Goal: Task Accomplishment & Management: Use online tool/utility

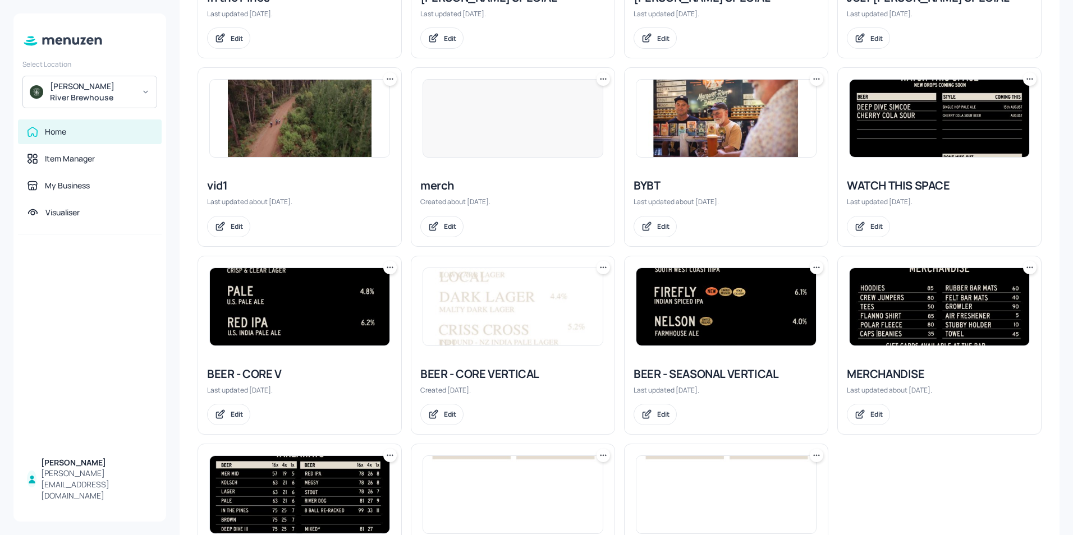
scroll to position [441, 0]
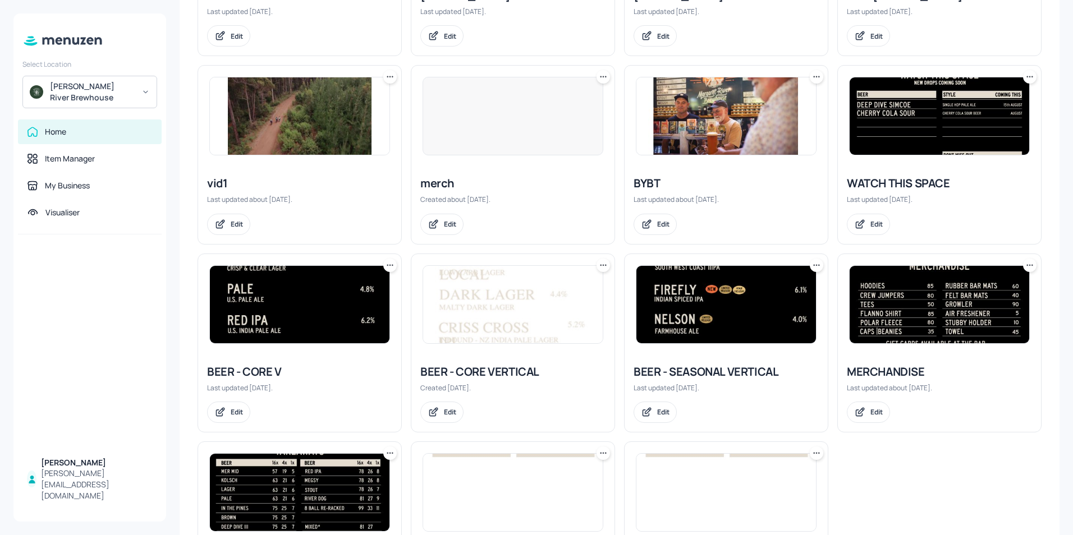
click at [740, 308] on img at bounding box center [726, 304] width 180 height 77
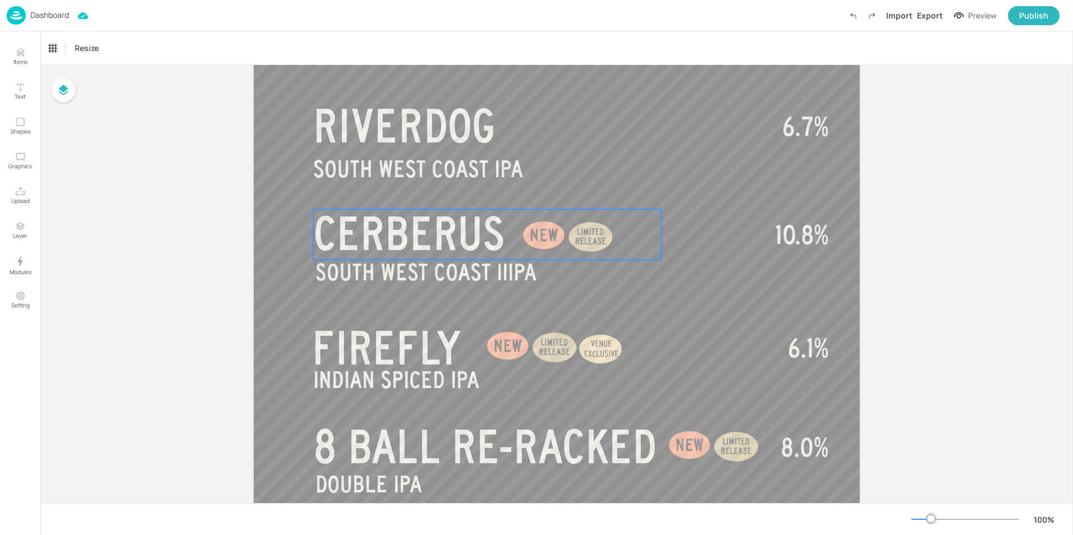
scroll to position [224, 0]
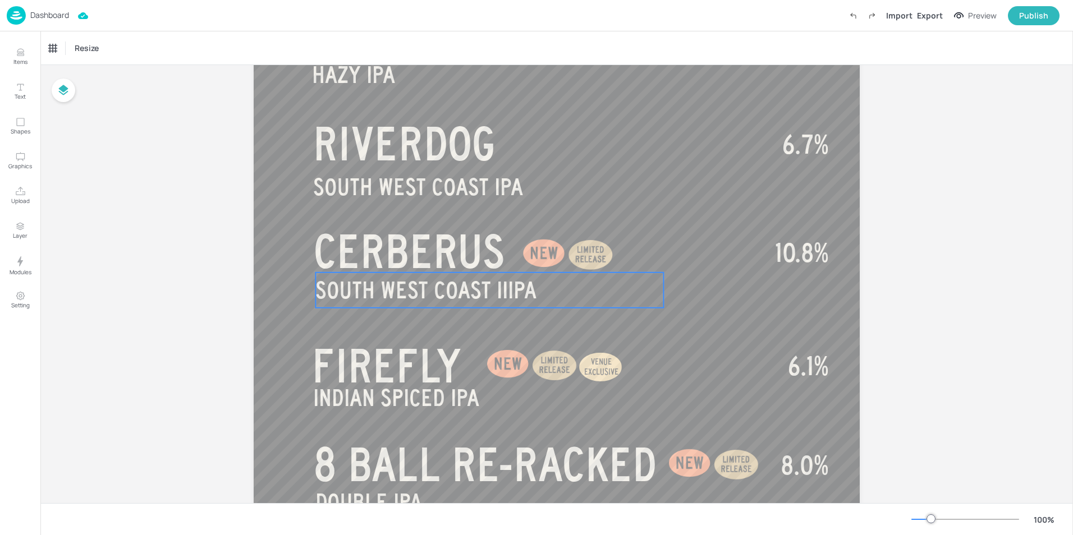
click at [396, 297] on span "SOUTH WEST COAST IIIPA" at bounding box center [425, 290] width 221 height 25
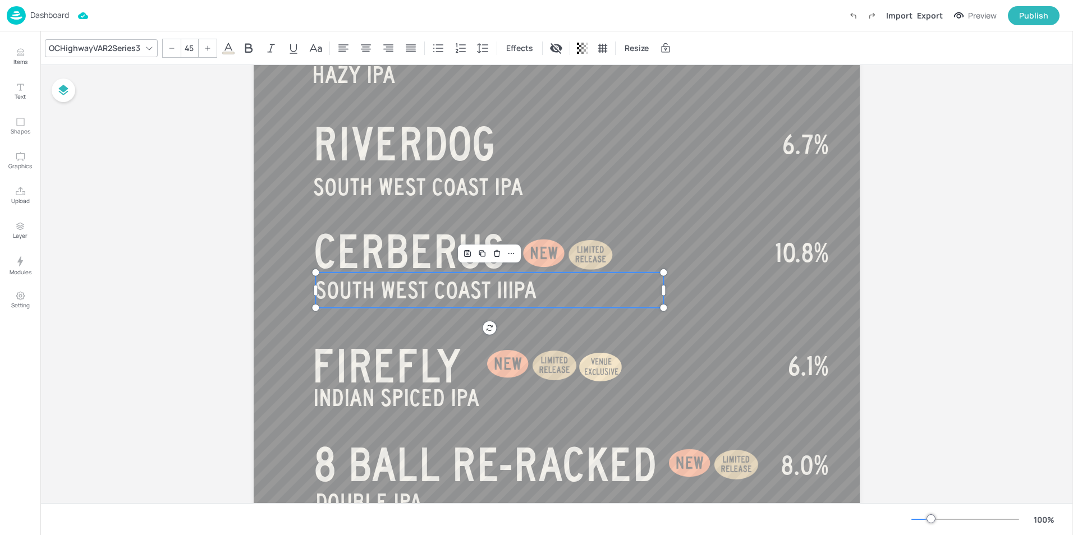
click at [408, 295] on span "SOUTH WEST COAST IIIPA" at bounding box center [425, 290] width 221 height 25
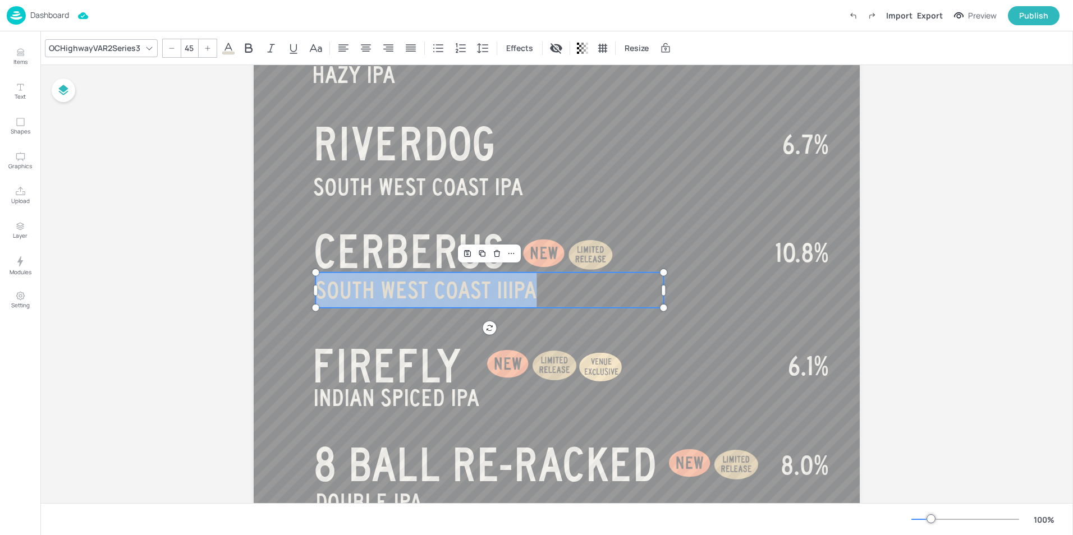
drag, startPoint x: 545, startPoint y: 294, endPoint x: 319, endPoint y: 293, distance: 226.1
click at [319, 293] on p "SOUTH WEST COAST IIIPA" at bounding box center [489, 290] width 348 height 35
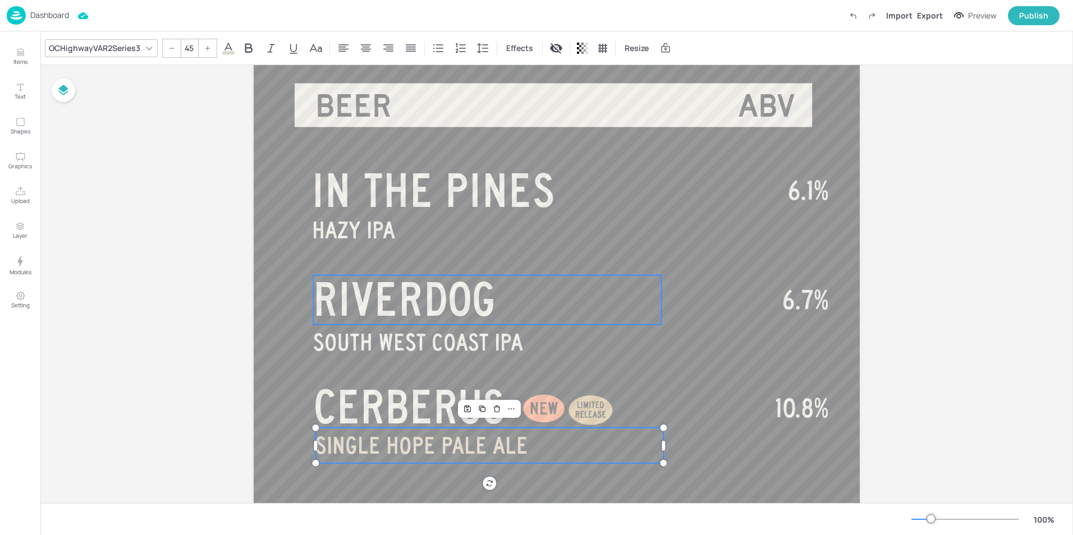
scroll to position [195, 0]
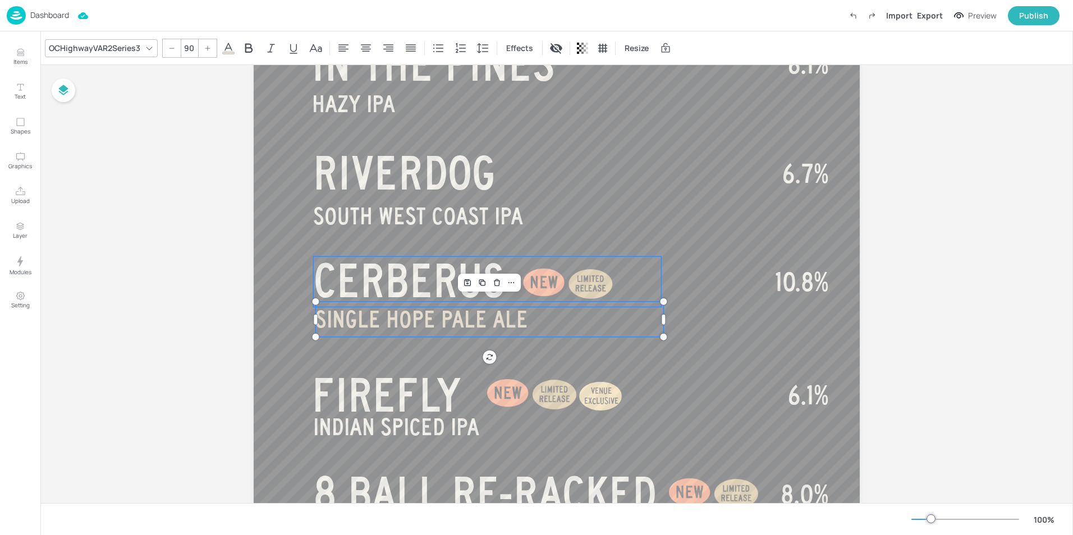
click at [383, 285] on span "CERBERUS" at bounding box center [409, 280] width 192 height 50
click at [454, 277] on span "CERBERUS" at bounding box center [409, 280] width 192 height 50
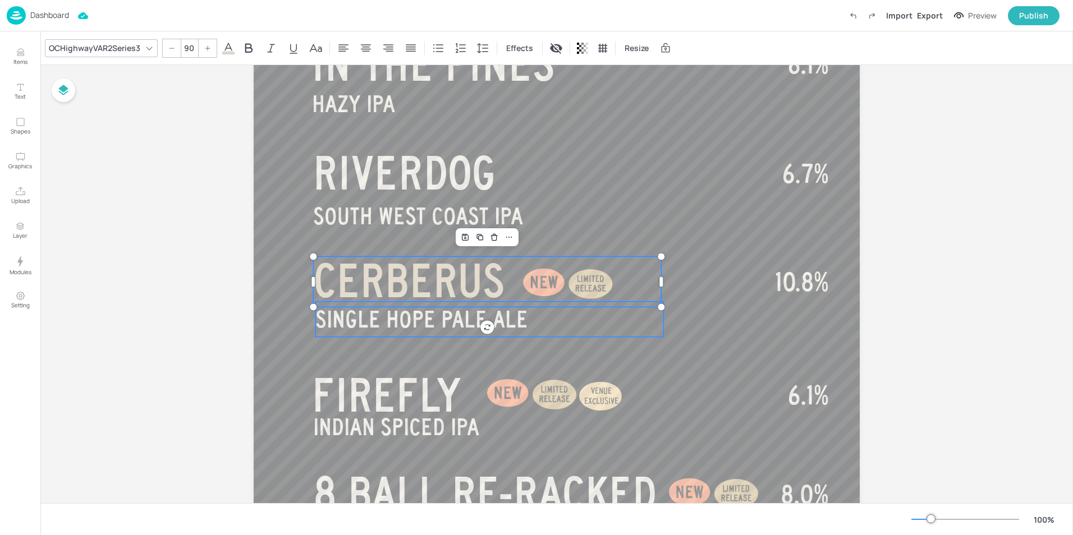
type input "45"
click at [429, 320] on span "SINGLE HOPE PALE ALE" at bounding box center [421, 319] width 213 height 25
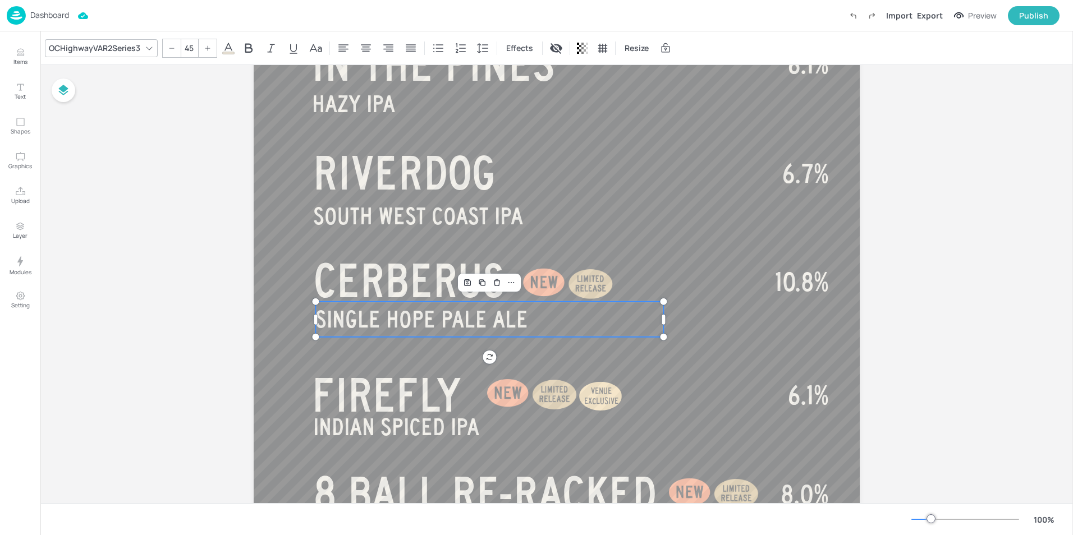
click at [430, 320] on span "SINGLE HOPE PALE ALE" at bounding box center [421, 319] width 213 height 25
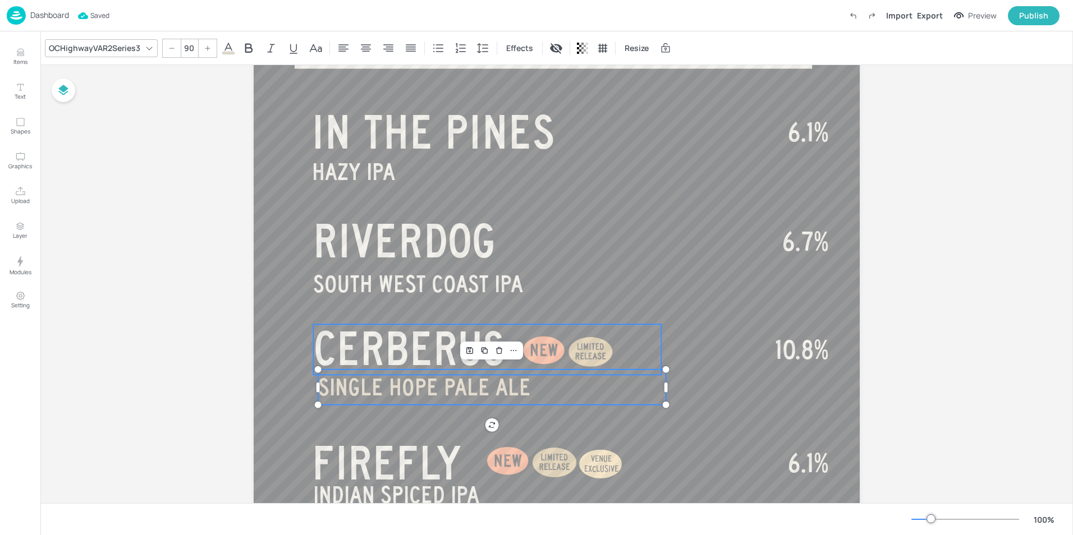
click at [415, 358] on span "CERBERUS" at bounding box center [409, 348] width 192 height 50
type input "45"
click at [362, 391] on span "SINGLE HOPE PALE ALE" at bounding box center [421, 387] width 213 height 25
click at [419, 388] on span "SINGLE HOPE PALE ALE" at bounding box center [421, 387] width 213 height 25
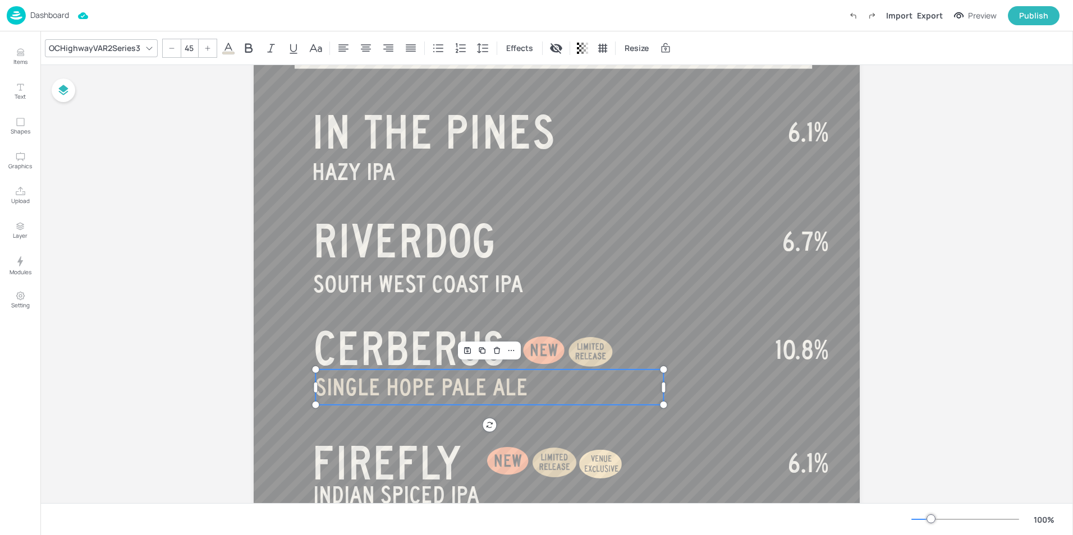
click at [426, 388] on span "SINGLE HOPE PALE ALE" at bounding box center [421, 387] width 213 height 25
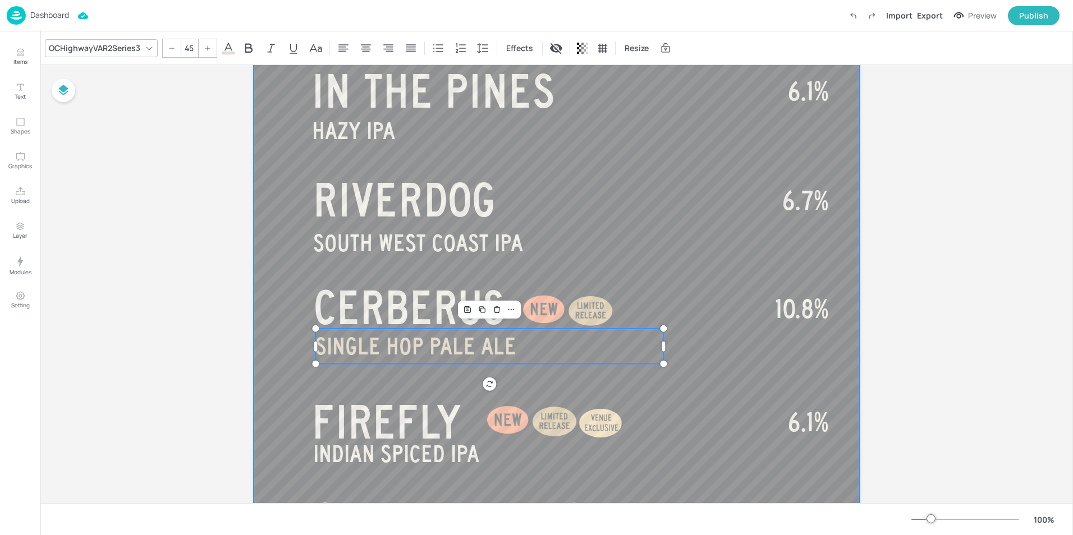
scroll to position [172, 0]
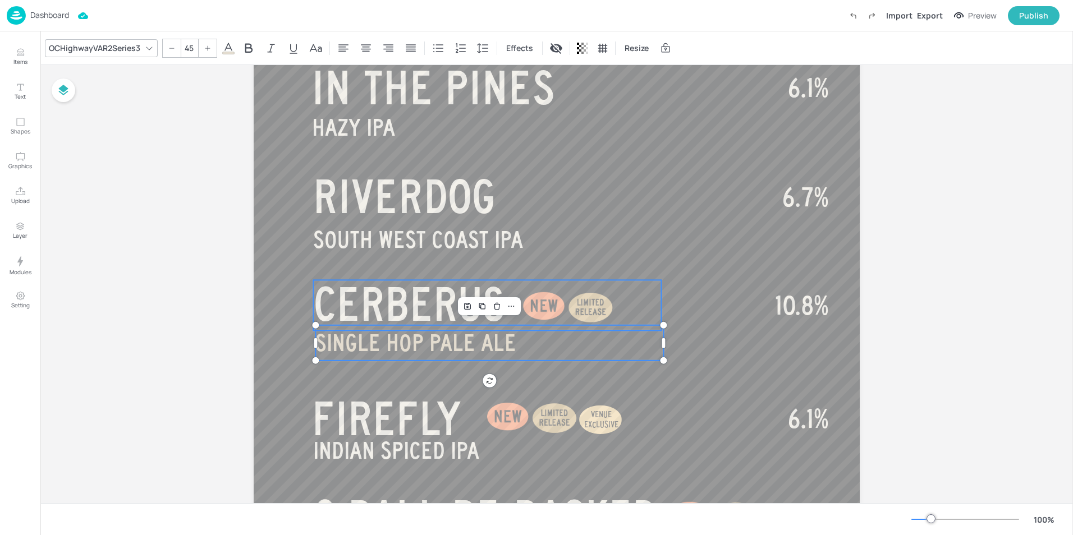
type input "90"
click at [397, 315] on span "CERBERUS" at bounding box center [409, 304] width 192 height 50
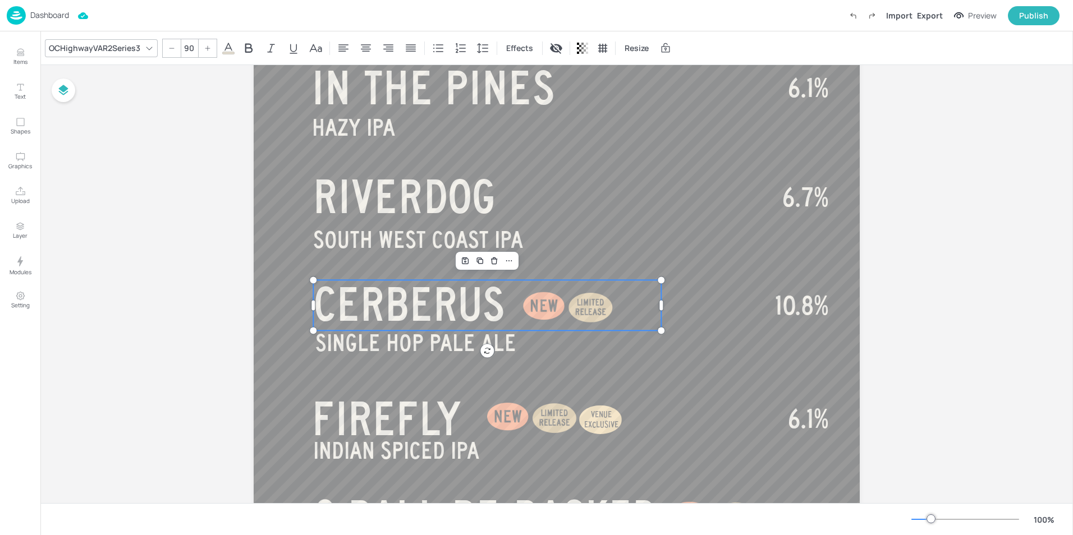
click at [397, 315] on span "CERBERUS" at bounding box center [409, 304] width 192 height 50
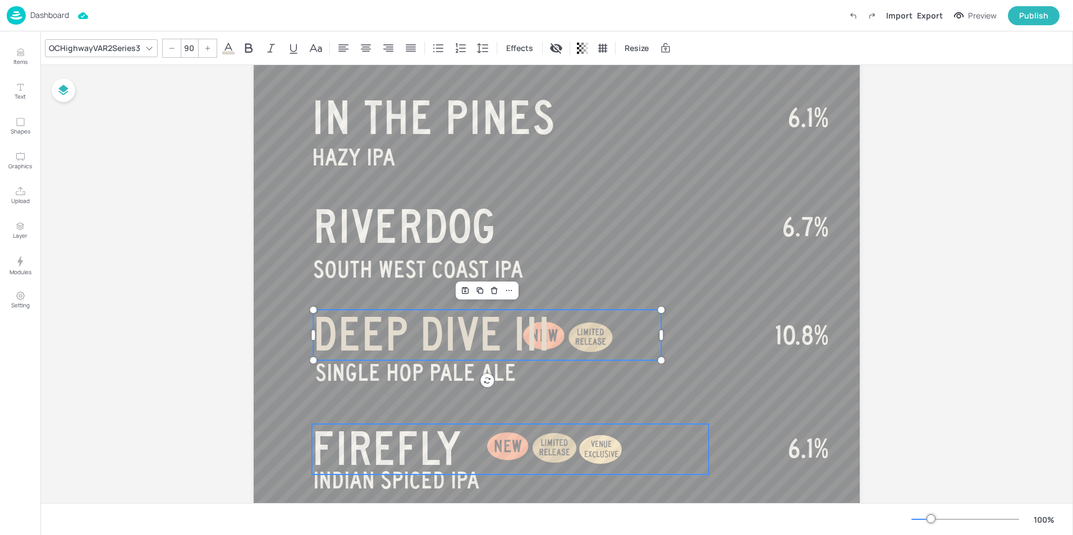
scroll to position [168, 0]
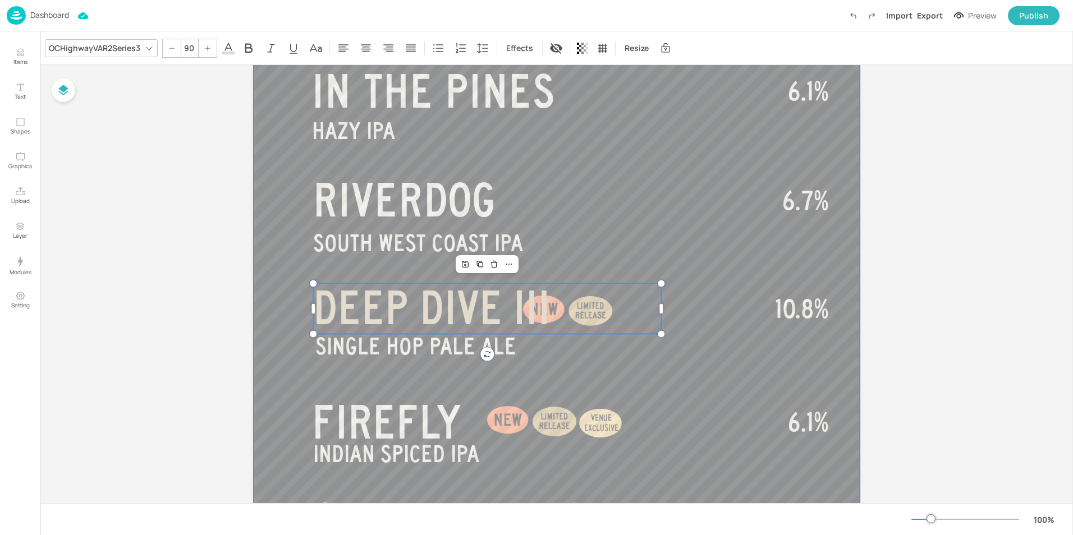
click at [684, 344] on div at bounding box center [557, 471] width 606 height 1077
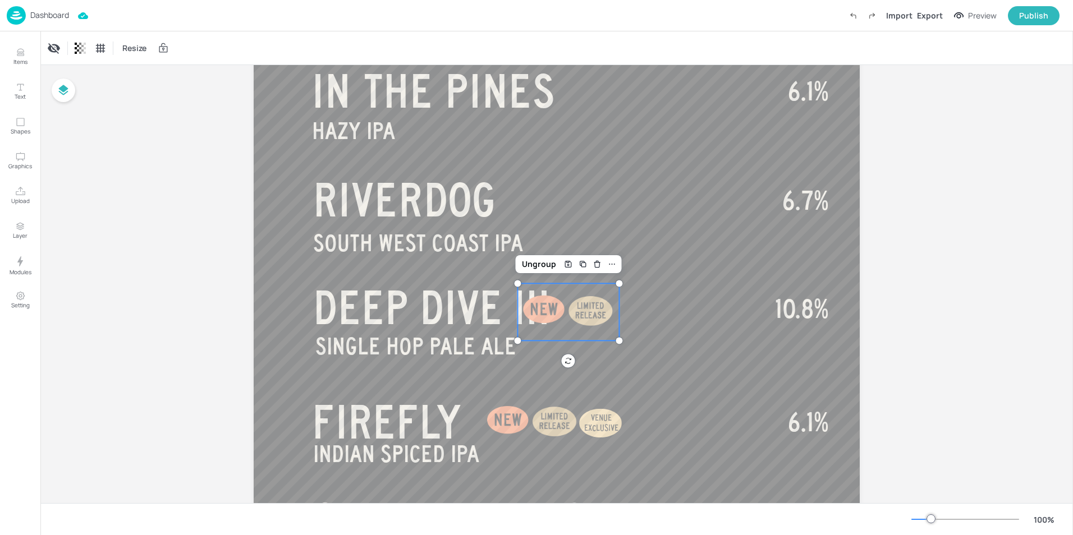
click at [600, 325] on div at bounding box center [591, 311] width 57 height 57
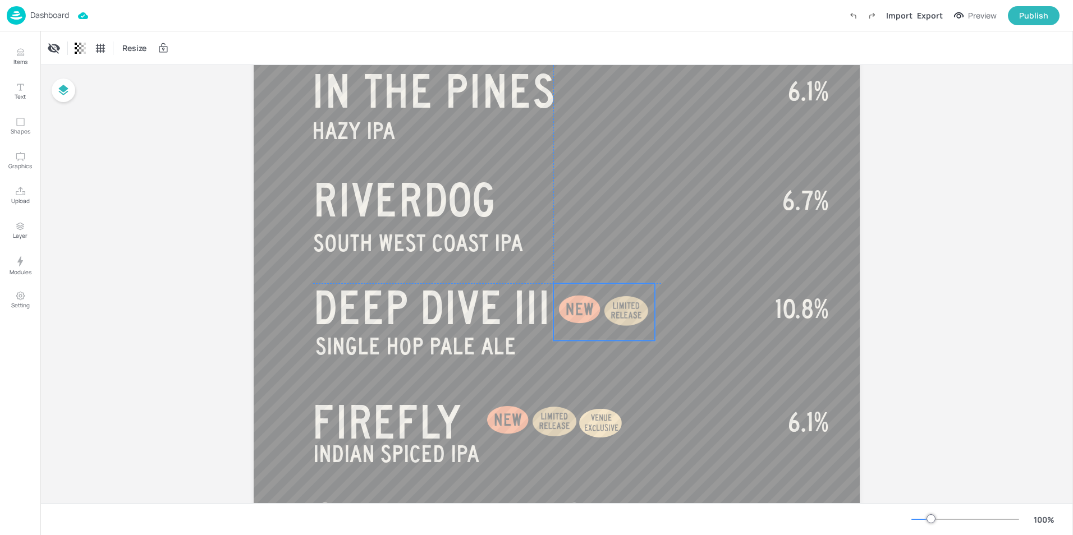
drag, startPoint x: 600, startPoint y: 325, endPoint x: 635, endPoint y: 324, distance: 35.4
click at [635, 324] on div at bounding box center [626, 311] width 57 height 57
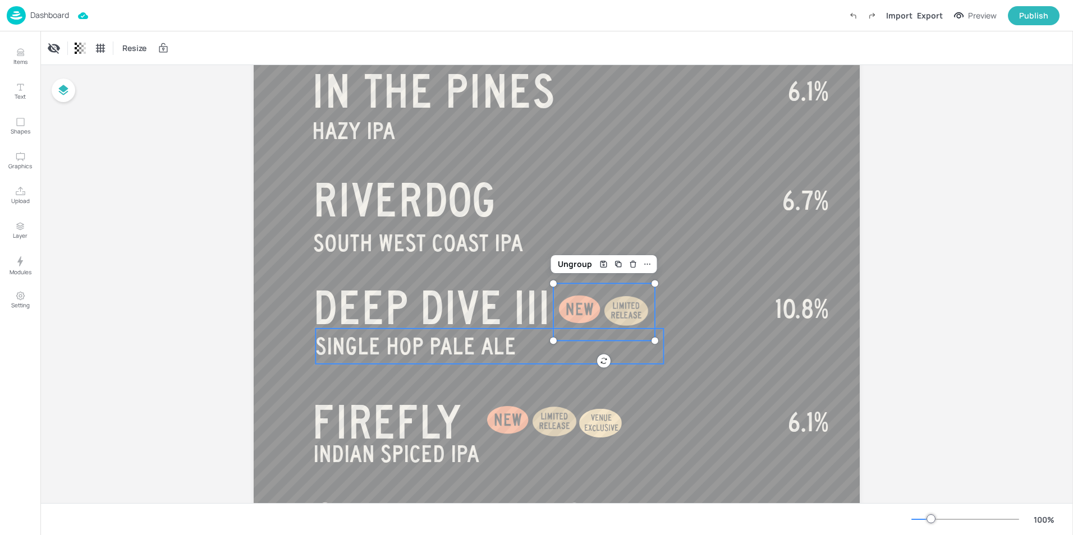
click at [323, 346] on span "SINGLE HOP PALE ALE" at bounding box center [415, 346] width 201 height 25
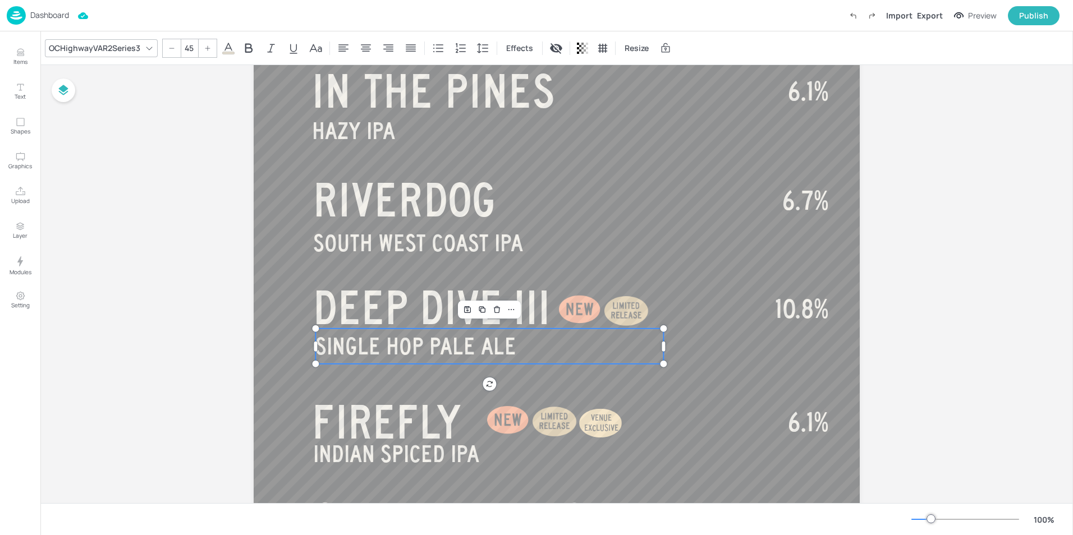
click at [426, 346] on span "SINGLE HOP PALE ALE" at bounding box center [415, 346] width 201 height 25
click at [315, 347] on div at bounding box center [315, 346] width 3 height 10
click at [319, 348] on span "SINGLE HOP PALE ALE" at bounding box center [415, 346] width 201 height 25
click at [317, 348] on div at bounding box center [315, 346] width 9 height 35
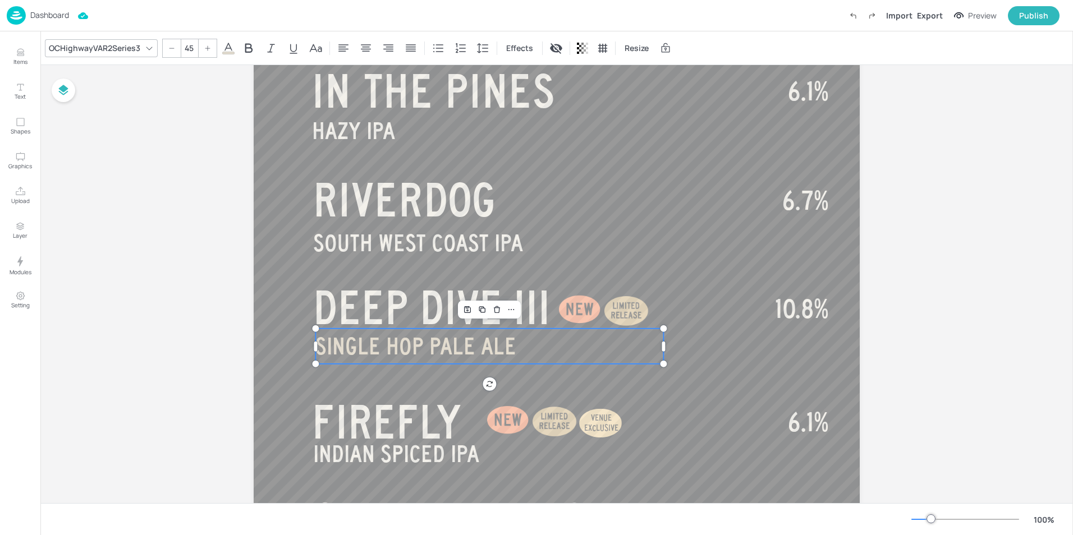
click at [325, 348] on span "SINGLE HOP PALE ALE" at bounding box center [415, 346] width 201 height 25
click at [326, 348] on span "SINGLE HOP PALE ALE" at bounding box center [415, 346] width 201 height 25
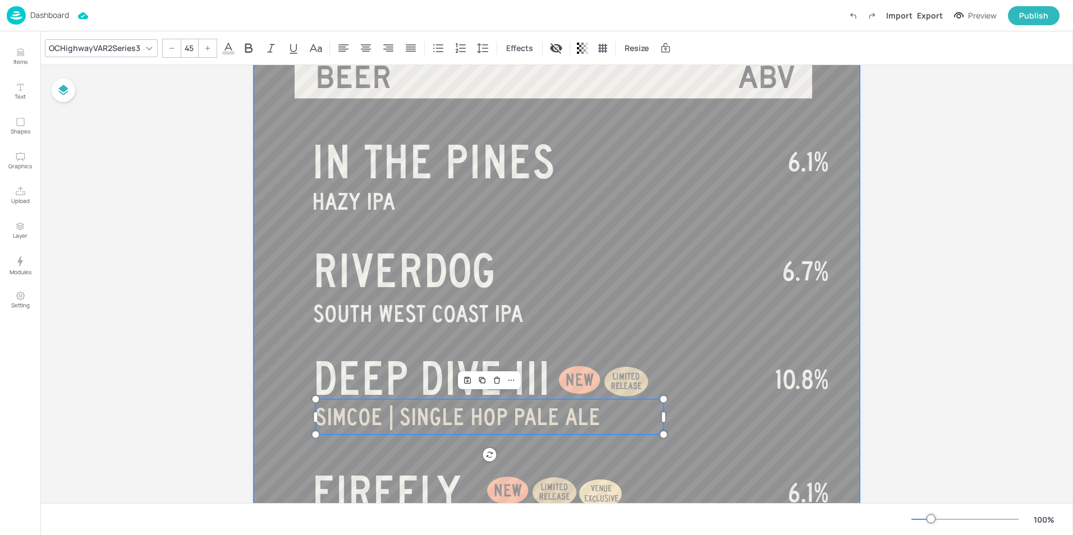
scroll to position [139, 0]
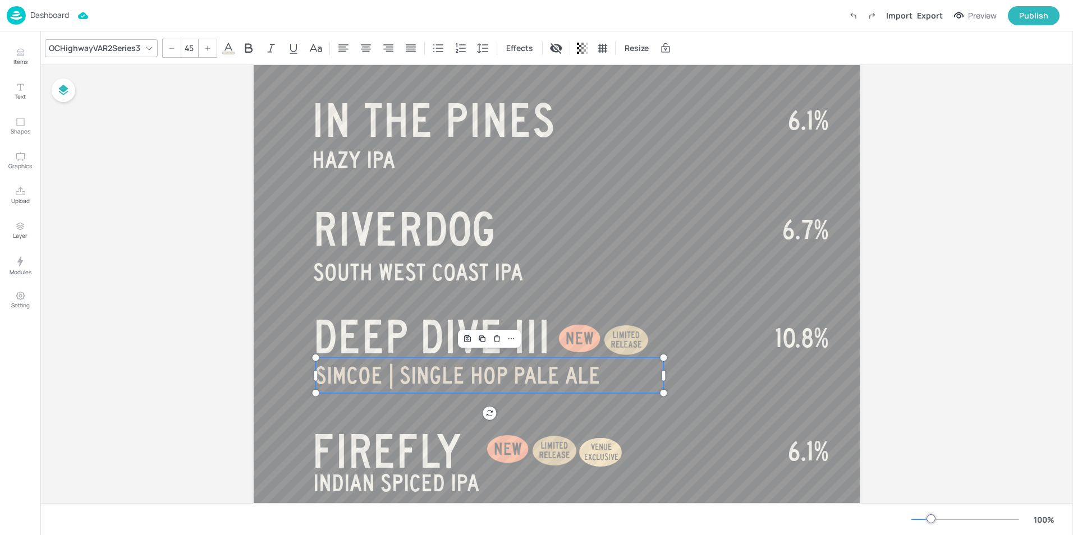
click at [941, 303] on div "Board BEER - SEASONAL VERTICAL BEER ABV HAZY IPA IN THE PINES SOUTH WEST COAST …" at bounding box center [556, 496] width 1032 height 1141
type input "50"
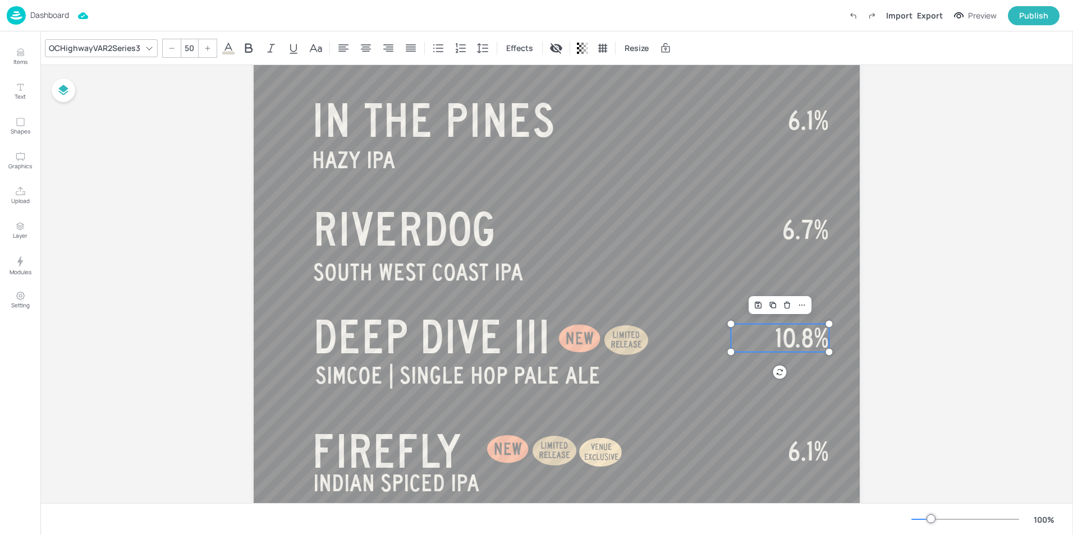
click at [787, 335] on span "10.8%" at bounding box center [802, 338] width 54 height 28
click at [781, 334] on span "10.8%" at bounding box center [802, 338] width 54 height 28
click at [794, 337] on span "10.8%" at bounding box center [802, 338] width 54 height 28
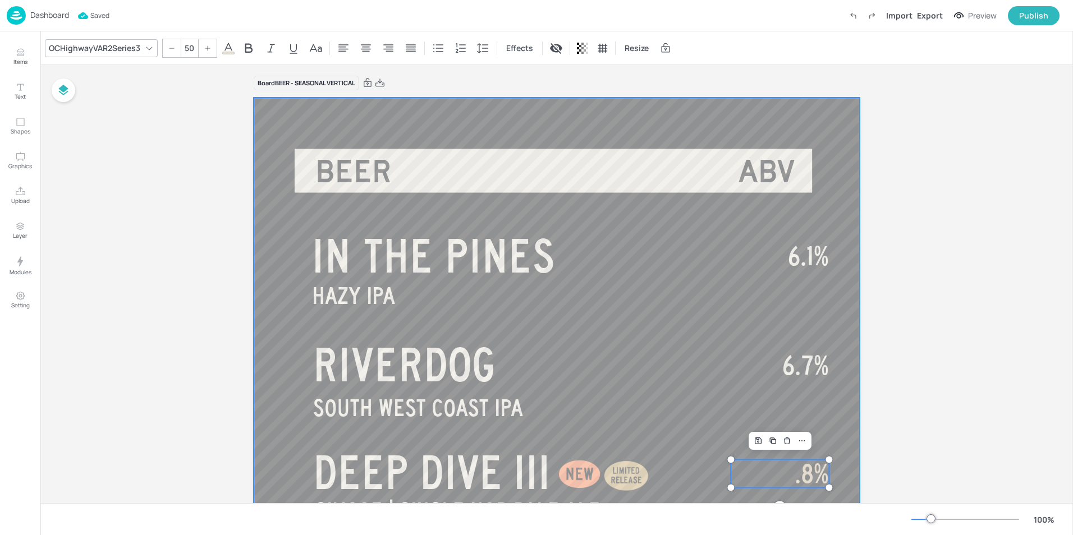
scroll to position [0, 0]
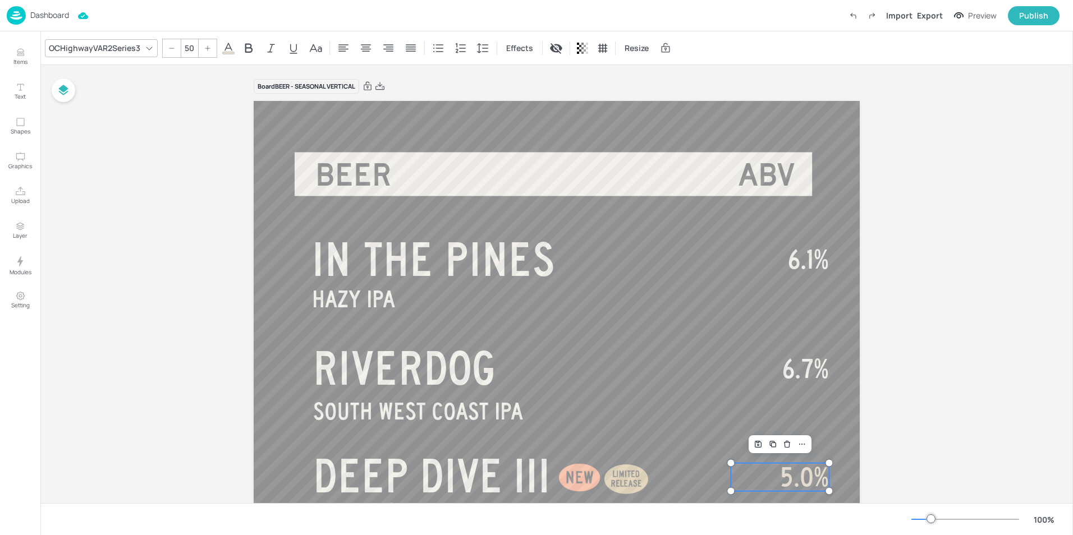
drag, startPoint x: 918, startPoint y: 362, endPoint x: 912, endPoint y: 364, distance: 5.7
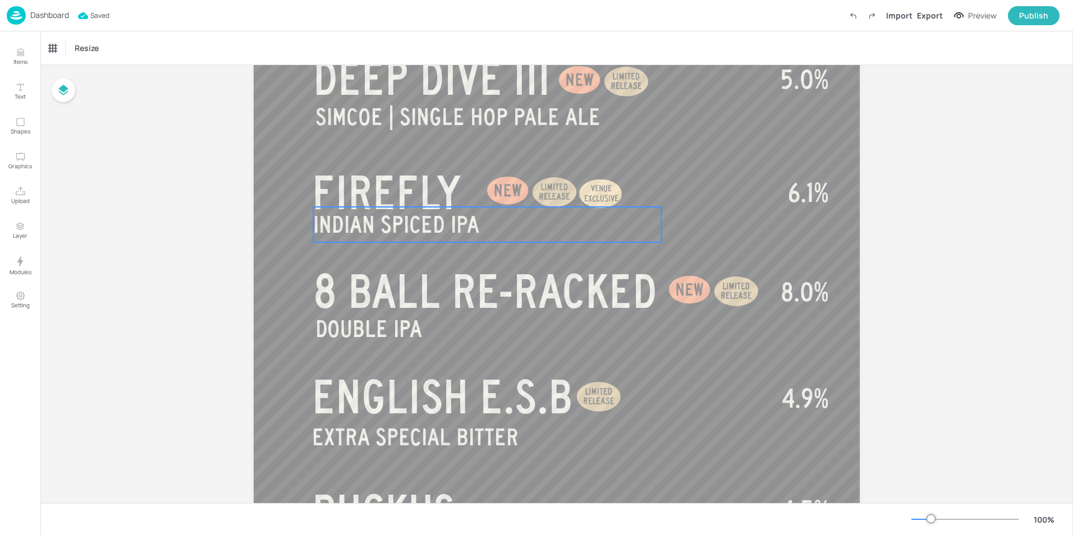
scroll to position [393, 0]
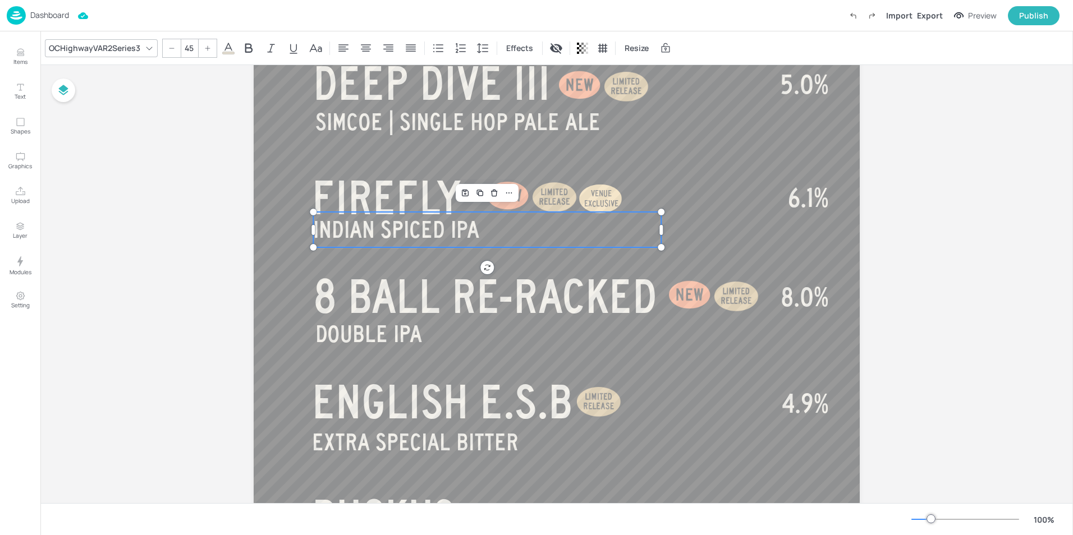
click at [385, 230] on span "INDIAN SPICED IPA" at bounding box center [396, 229] width 166 height 25
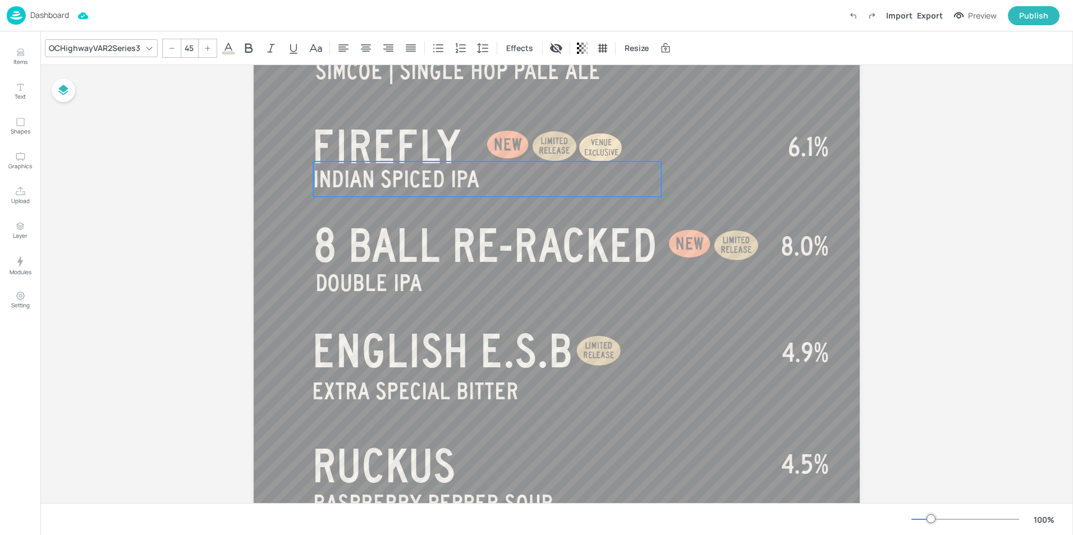
scroll to position [471, 0]
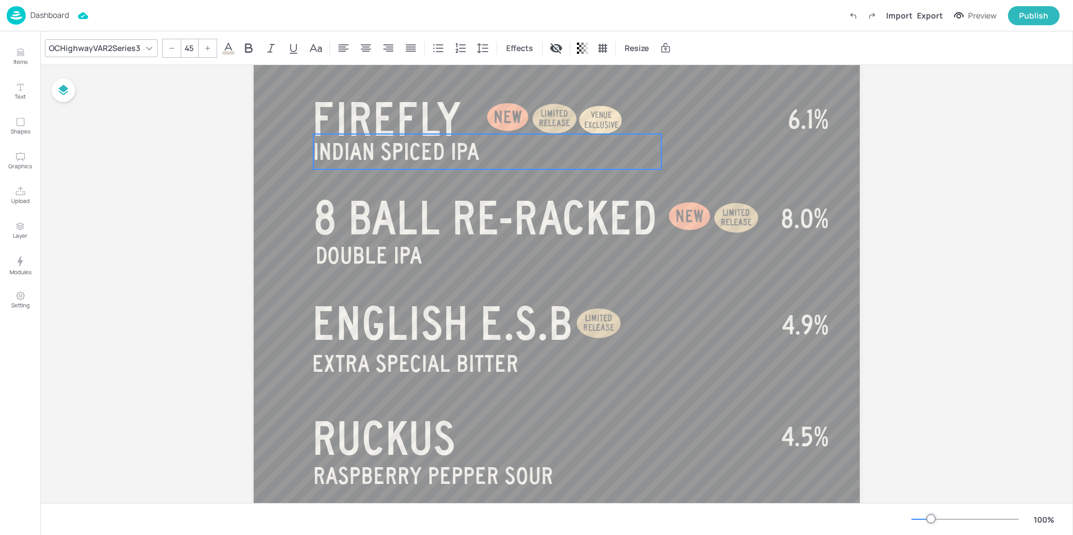
click at [944, 221] on div "Board BEER - SEASONAL VERTICAL BEER ABV HAZY IPA IN THE PINES SOUTH WEST COAST …" at bounding box center [556, 164] width 1032 height 1141
click at [591, 189] on div at bounding box center [557, 168] width 606 height 1077
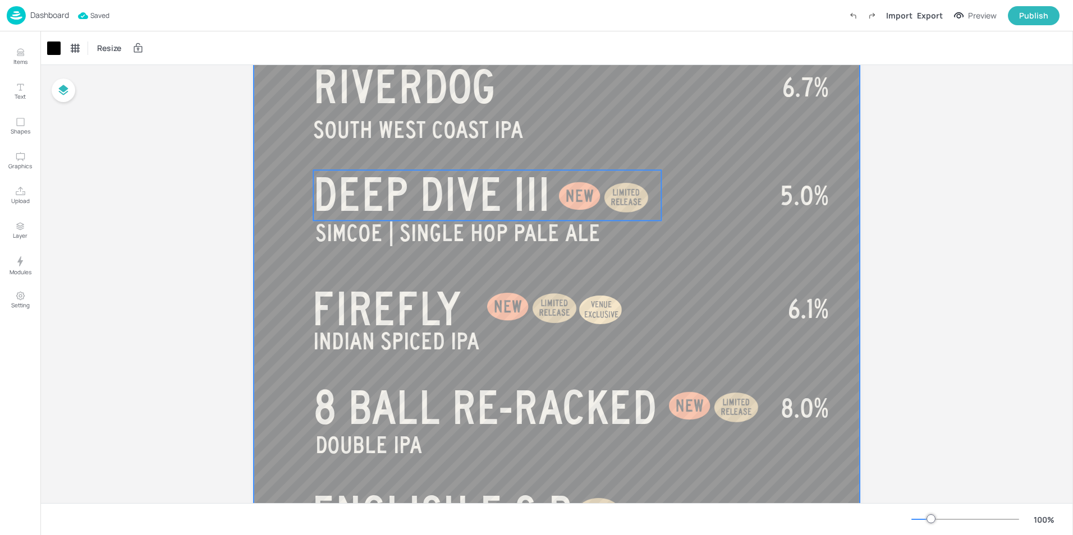
scroll to position [337, 0]
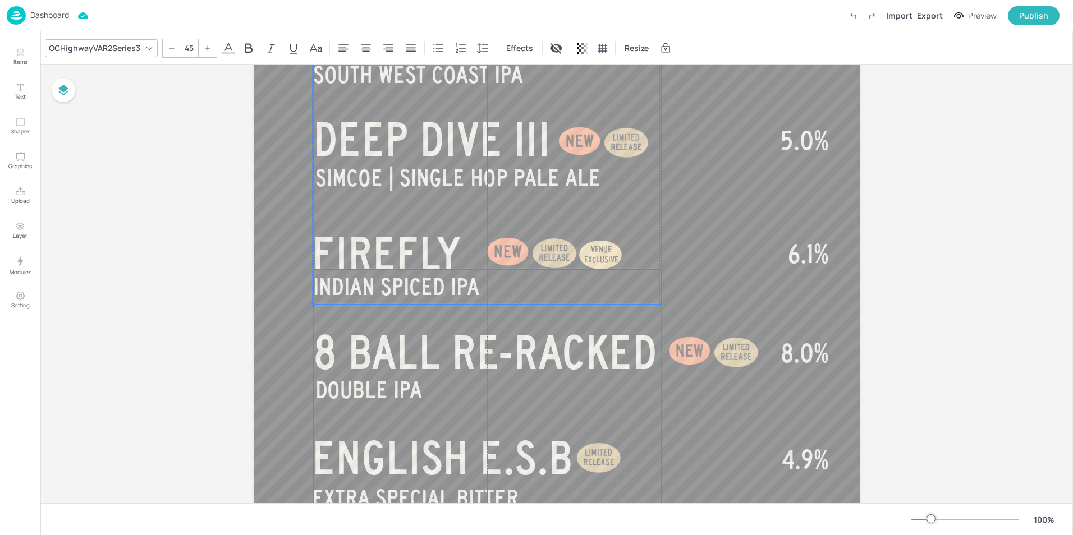
click at [410, 292] on span "INDIAN SPICED IPA" at bounding box center [396, 286] width 166 height 25
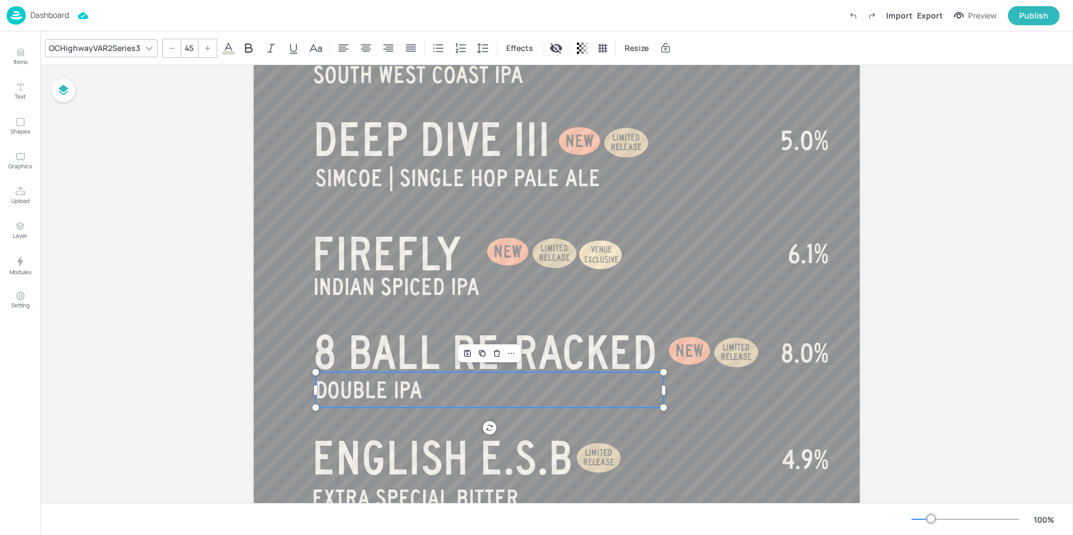
click at [349, 393] on span "DOUBLE IPA" at bounding box center [368, 390] width 107 height 25
click at [922, 240] on div "Board BEER - SEASONAL VERTICAL BEER ABV HAZY IPA IN THE PINES SOUTH WEST COAST …" at bounding box center [556, 298] width 1032 height 1141
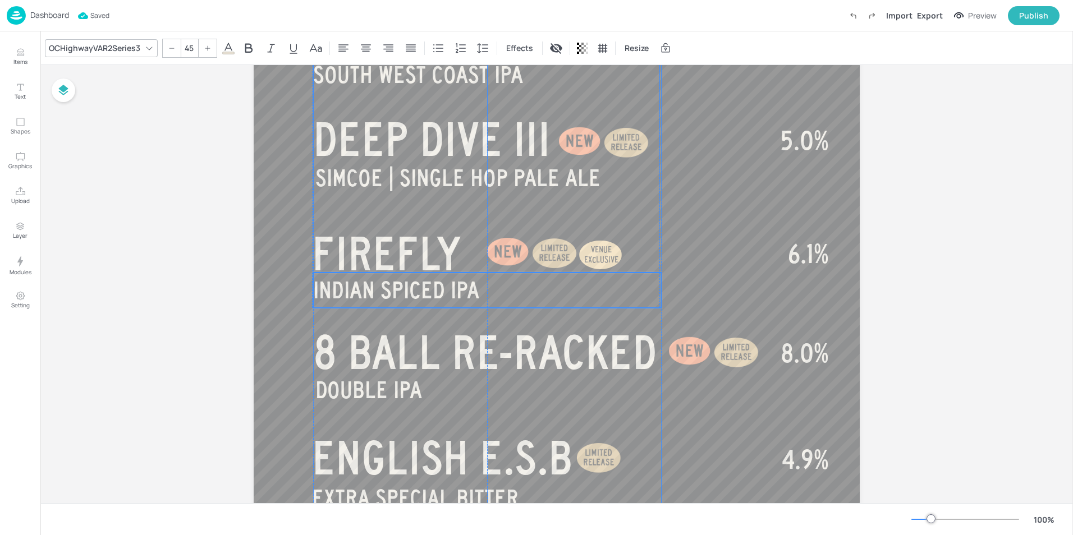
click at [428, 288] on span "INDIAN SPICED IPA" at bounding box center [396, 290] width 166 height 25
click at [964, 230] on div "Board BEER - SEASONAL VERTICAL BEER ABV HAZY IPA IN THE PINES SOUTH WEST COAST …" at bounding box center [556, 298] width 1032 height 1141
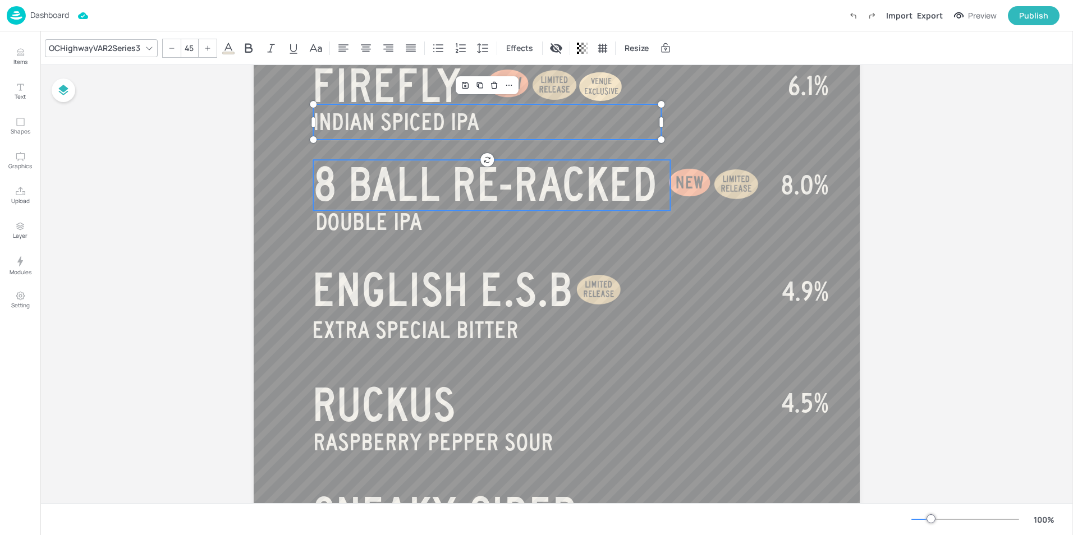
type input "90"
click at [487, 199] on span "8 BALL RE-RACKED" at bounding box center [485, 184] width 344 height 50
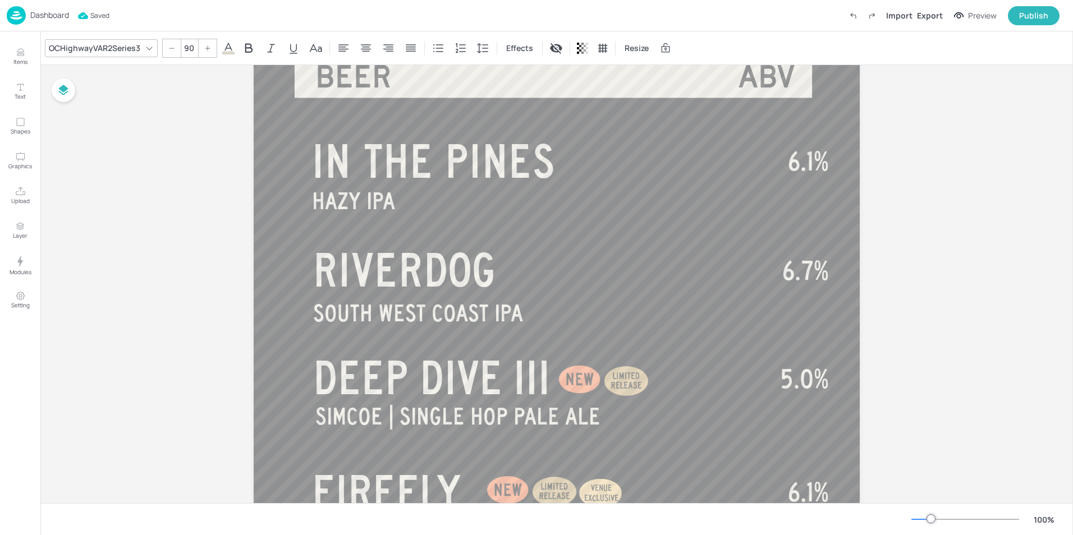
scroll to position [224, 0]
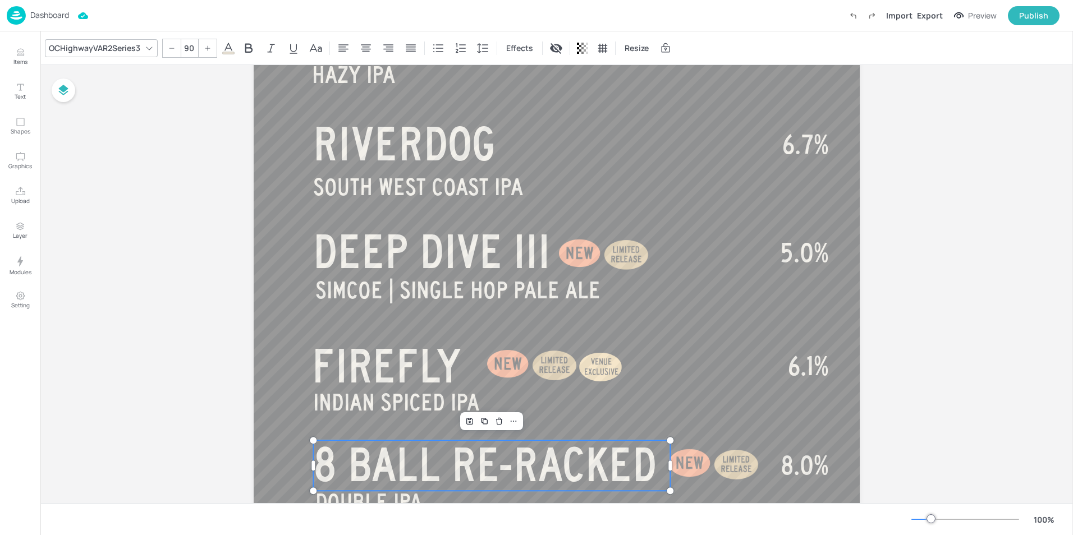
click at [142, 129] on div "Board BEER - SEASONAL VERTICAL BEER ABV HAZY IPA IN THE PINES SOUTH WEST COAST …" at bounding box center [556, 411] width 1032 height 1141
click at [953, 318] on div "Board BEER - SEASONAL VERTICAL BEER ABV HAZY IPA IN THE PINES SOUTH WEST COAST …" at bounding box center [556, 411] width 1032 height 1141
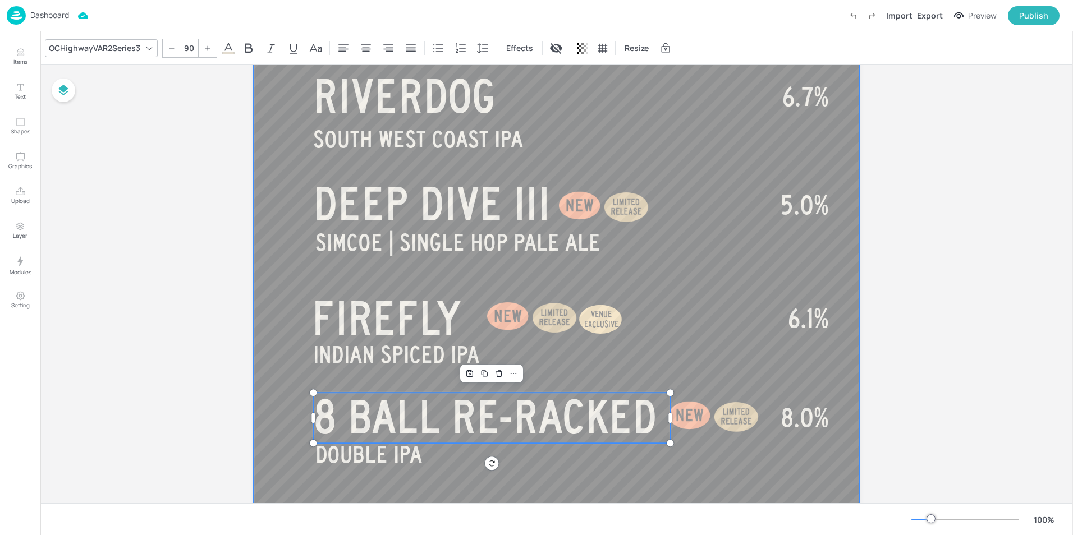
scroll to position [337, 0]
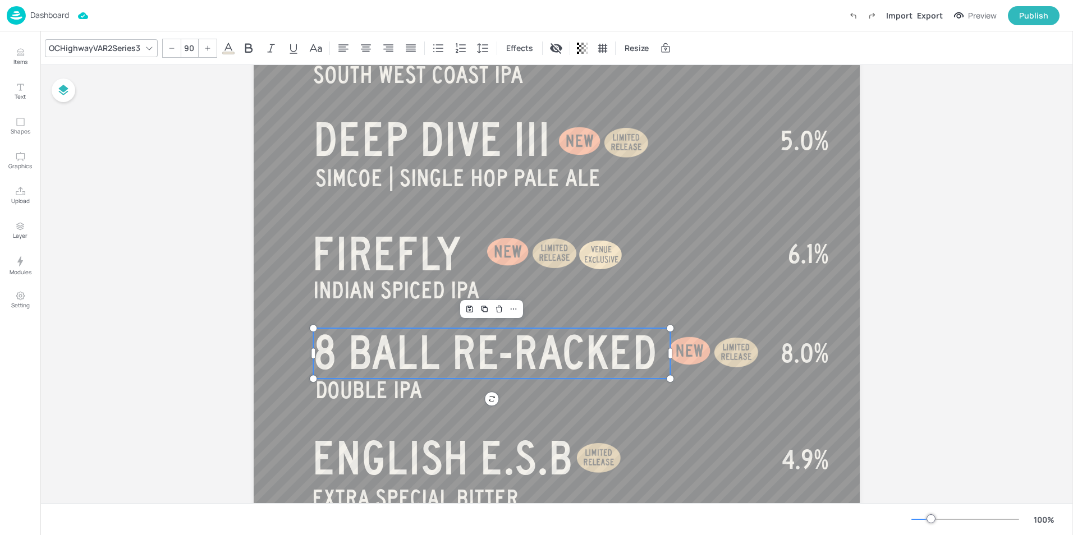
click at [946, 143] on div "Board BEER - SEASONAL VERTICAL BEER ABV HAZY IPA IN THE PINES SOUTH WEST COAST …" at bounding box center [556, 298] width 1032 height 1141
click at [1022, 22] on button "Publish" at bounding box center [1034, 15] width 52 height 19
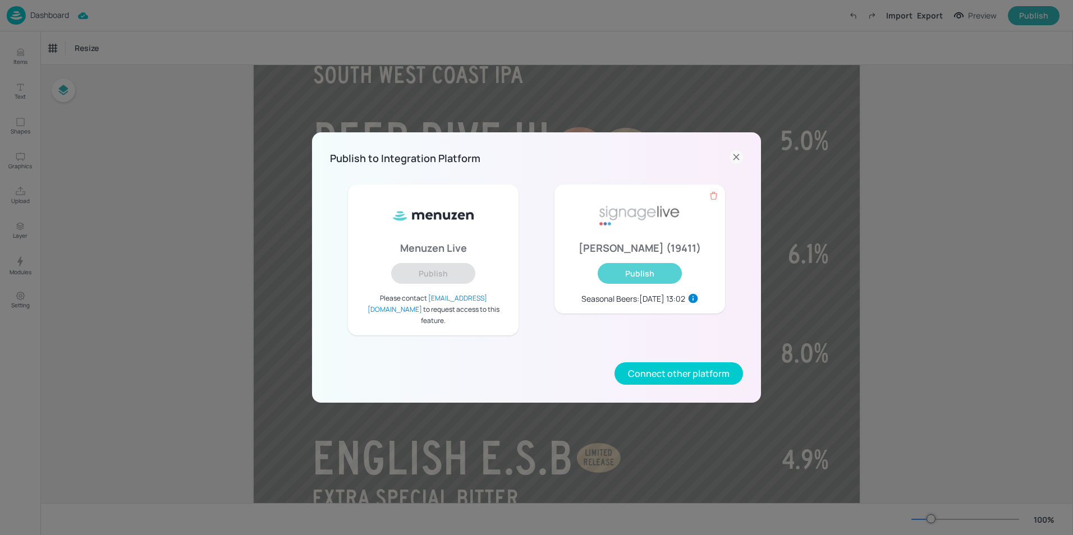
click at [643, 284] on button "Publish" at bounding box center [639, 273] width 84 height 21
